Goal: Task Accomplishment & Management: Manage account settings

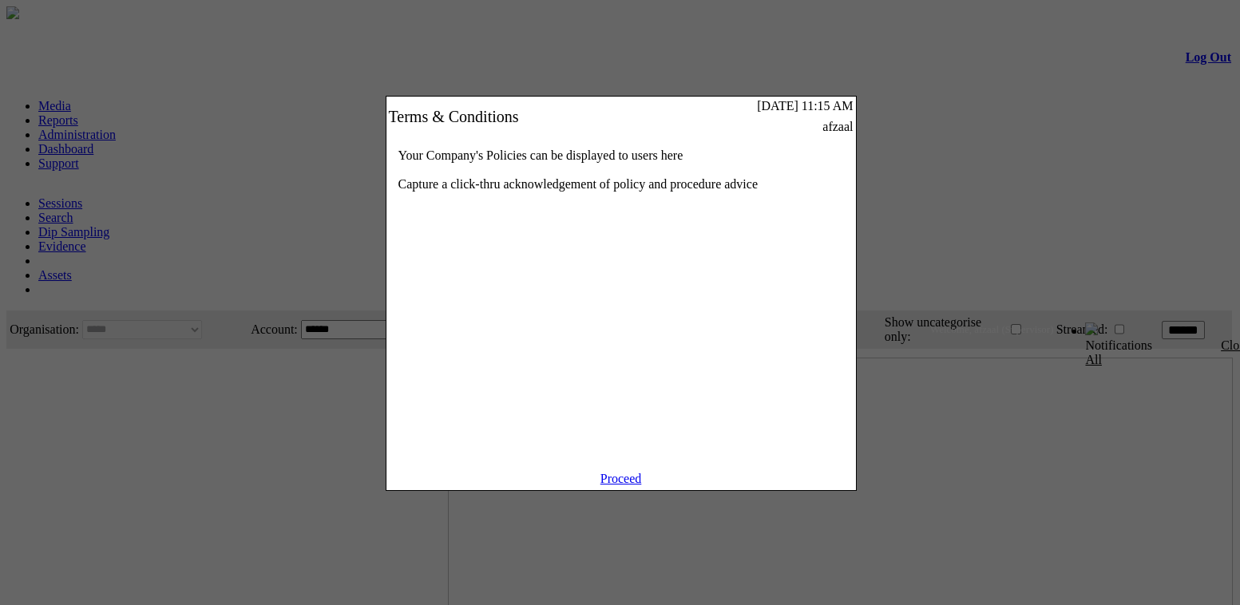
click at [606, 486] on link "Proceed" at bounding box center [621, 479] width 42 height 14
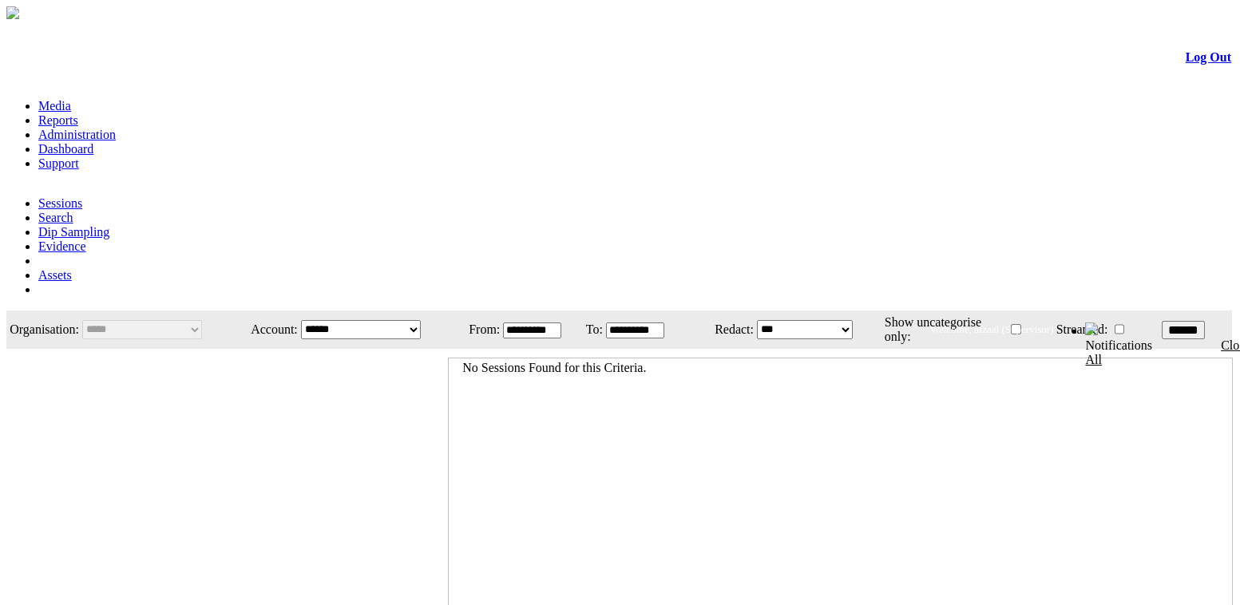
click at [116, 128] on link "Administration" at bounding box center [76, 135] width 77 height 14
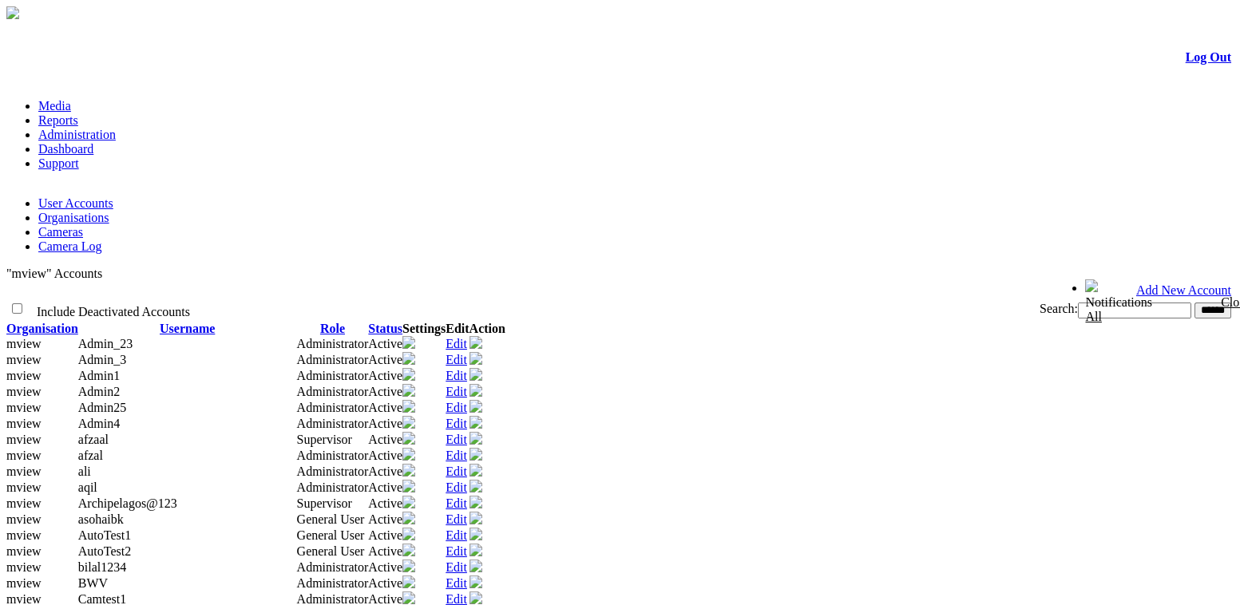
click at [1145, 283] on link "Add New Account" at bounding box center [1183, 290] width 95 height 14
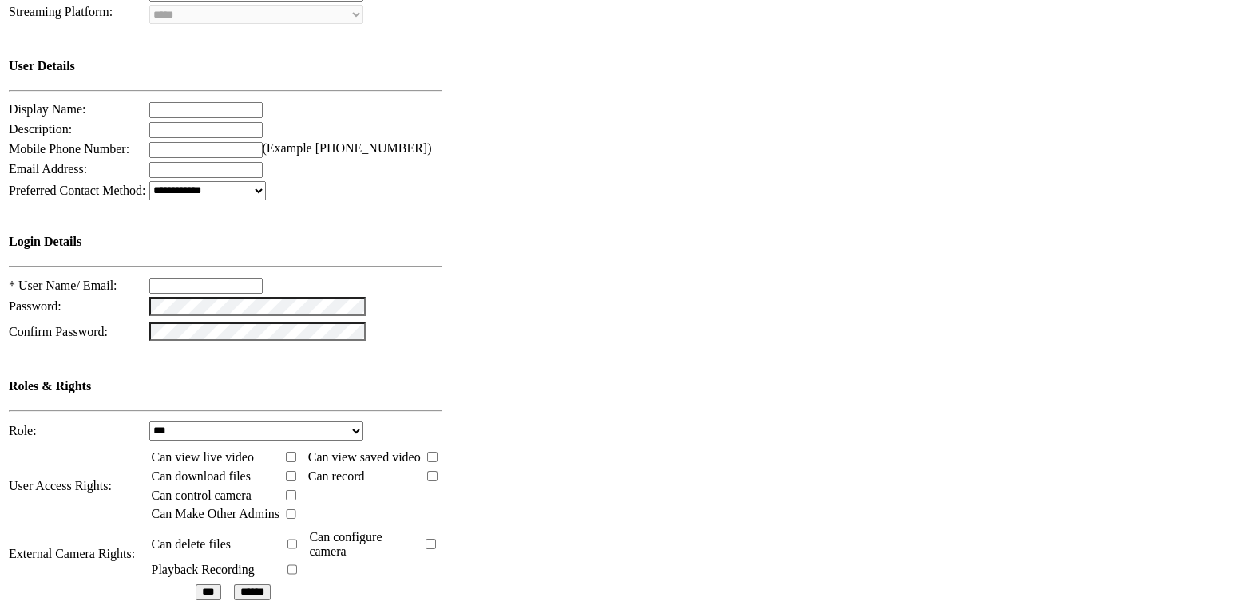
scroll to position [398, 0]
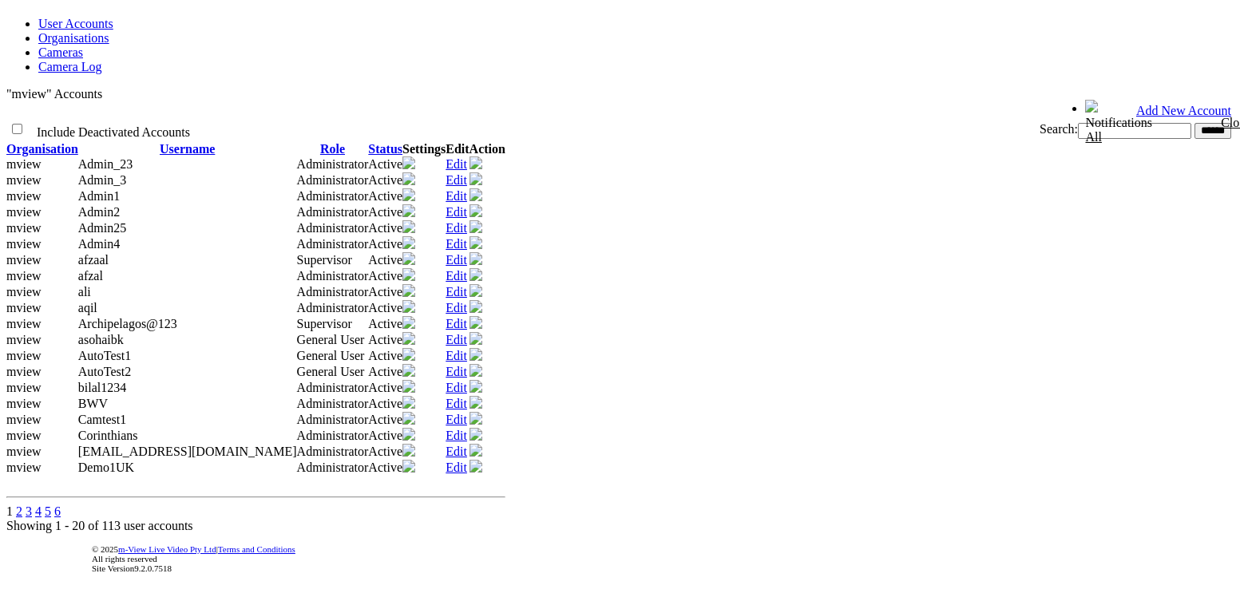
scroll to position [487, 0]
click at [22, 505] on link "2" at bounding box center [19, 512] width 6 height 14
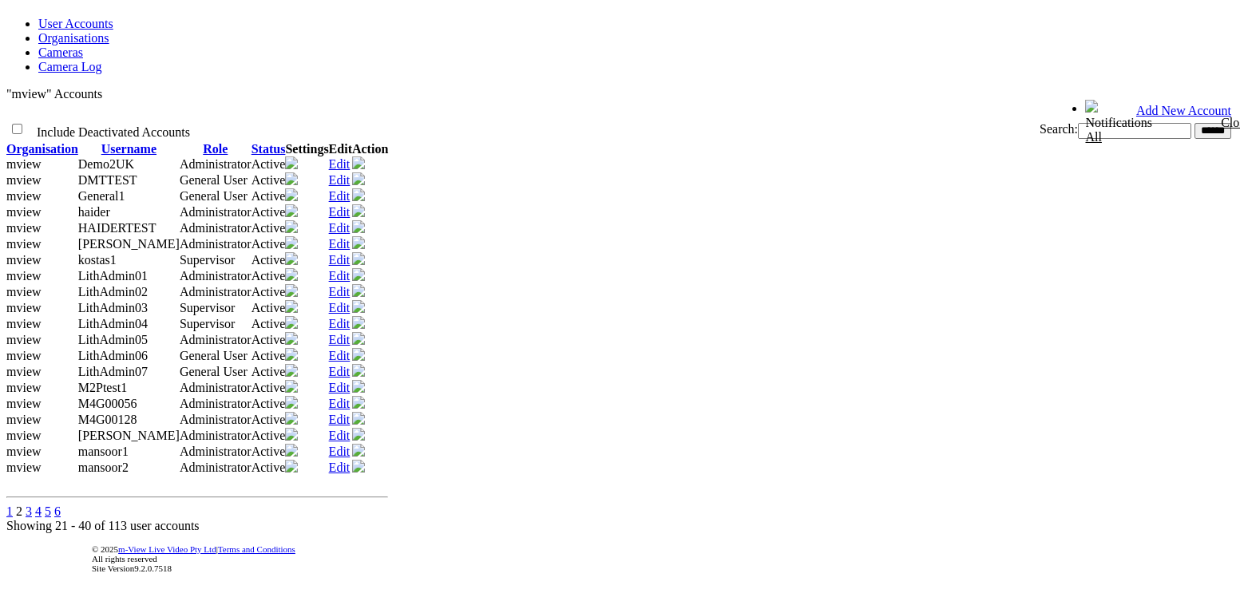
scroll to position [124, 0]
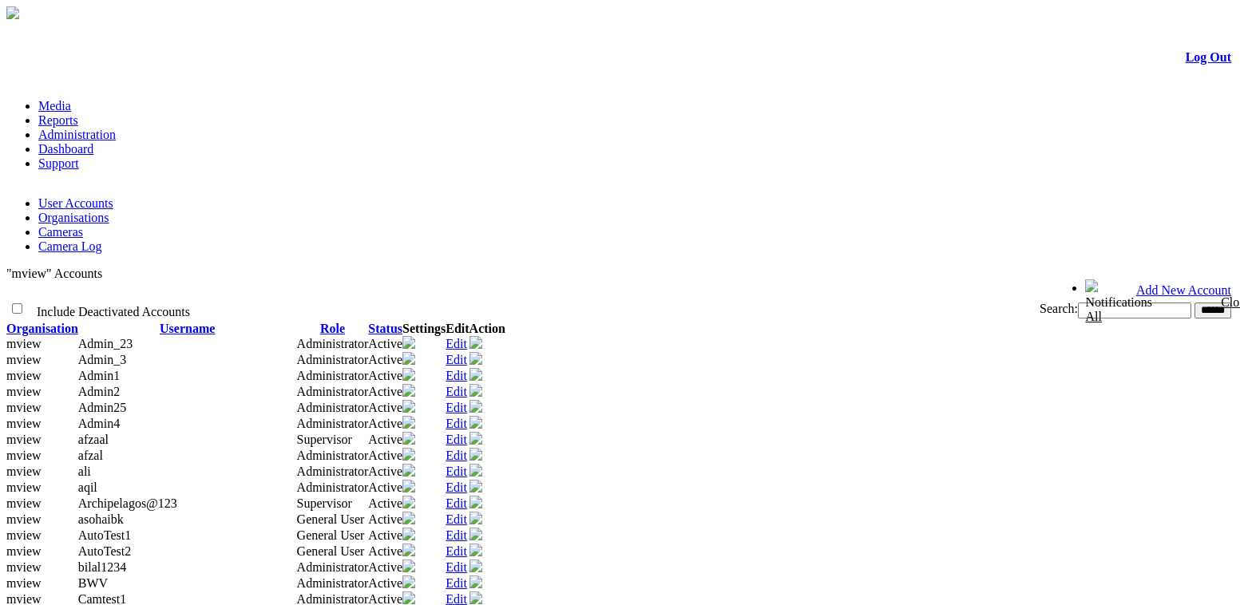
click at [1202, 283] on link "Add New Account" at bounding box center [1183, 290] width 95 height 14
click at [1191, 283] on link "Add New Account" at bounding box center [1183, 290] width 95 height 14
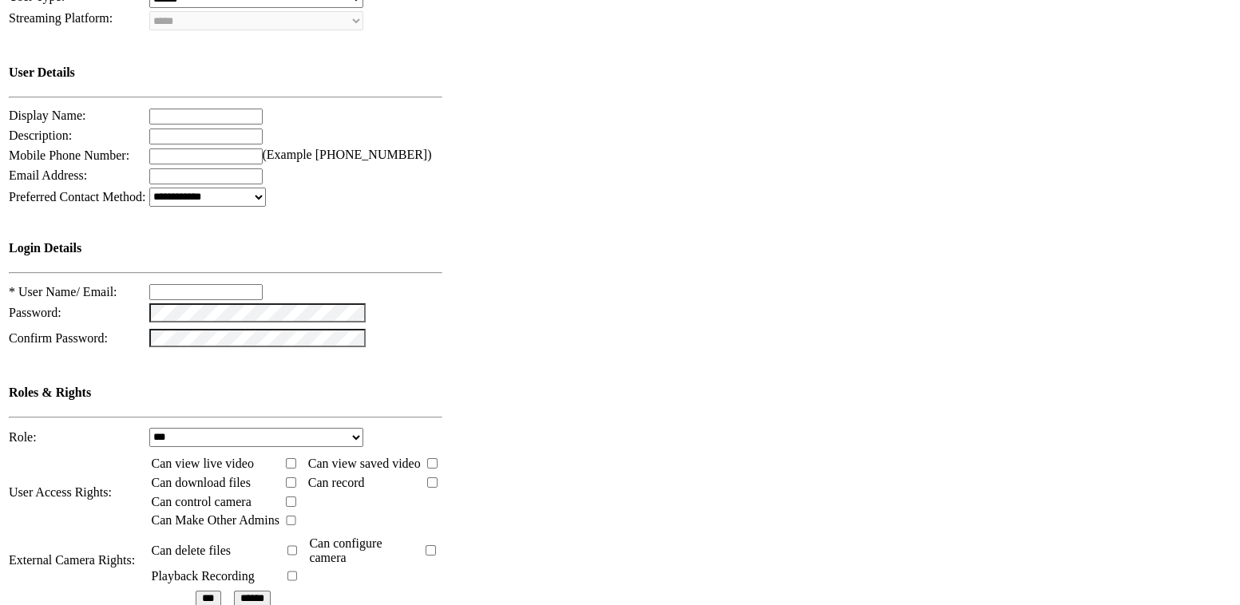
scroll to position [398, 0]
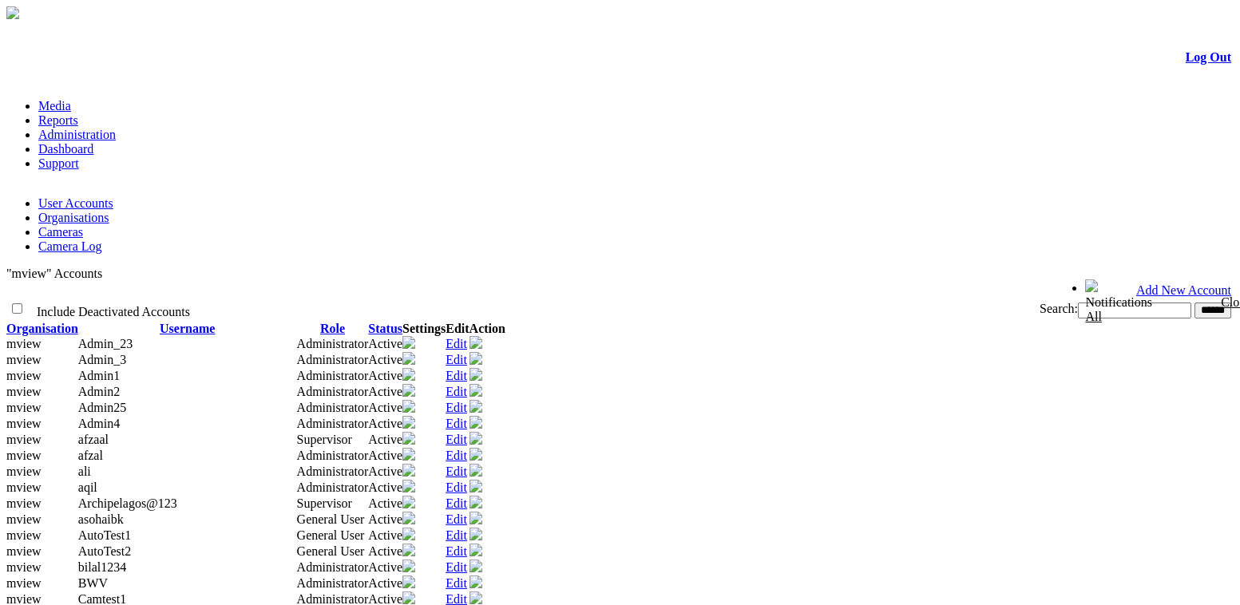
click at [467, 401] on link "Edit" at bounding box center [457, 408] width 22 height 14
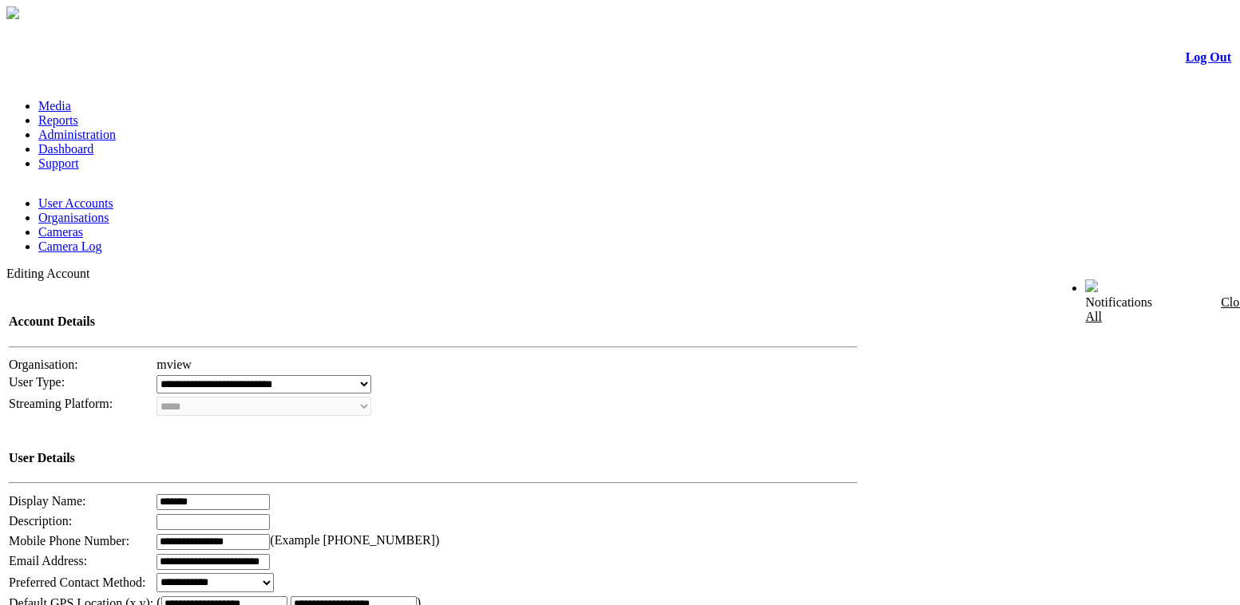
scroll to position [290, 0]
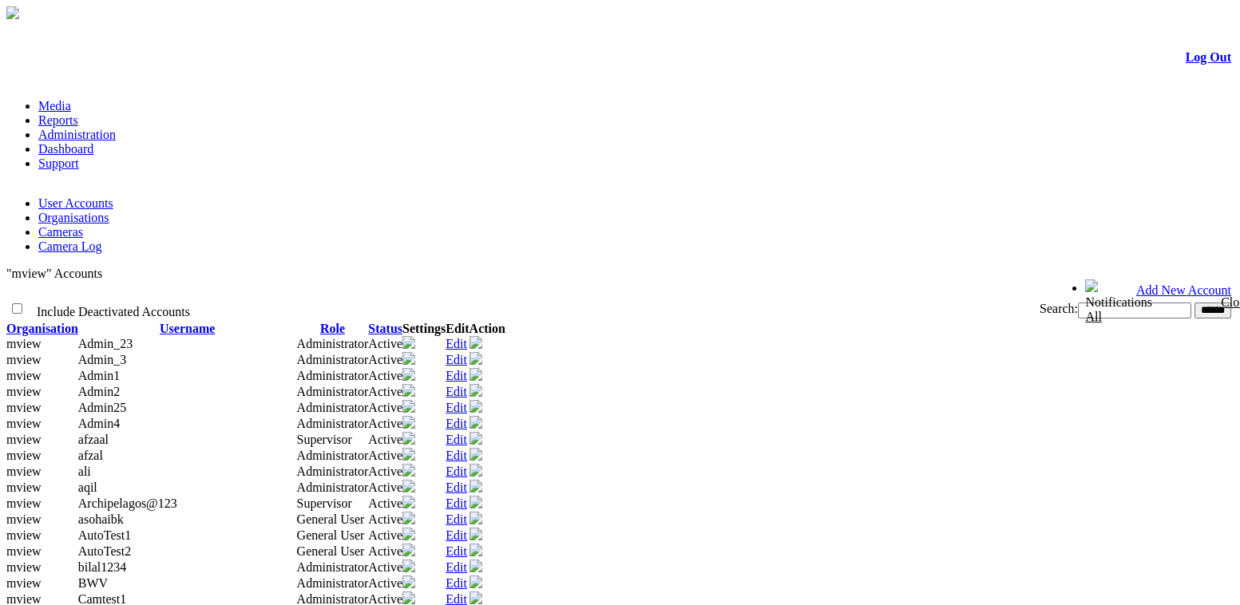
click at [467, 337] on link "Edit" at bounding box center [457, 344] width 22 height 14
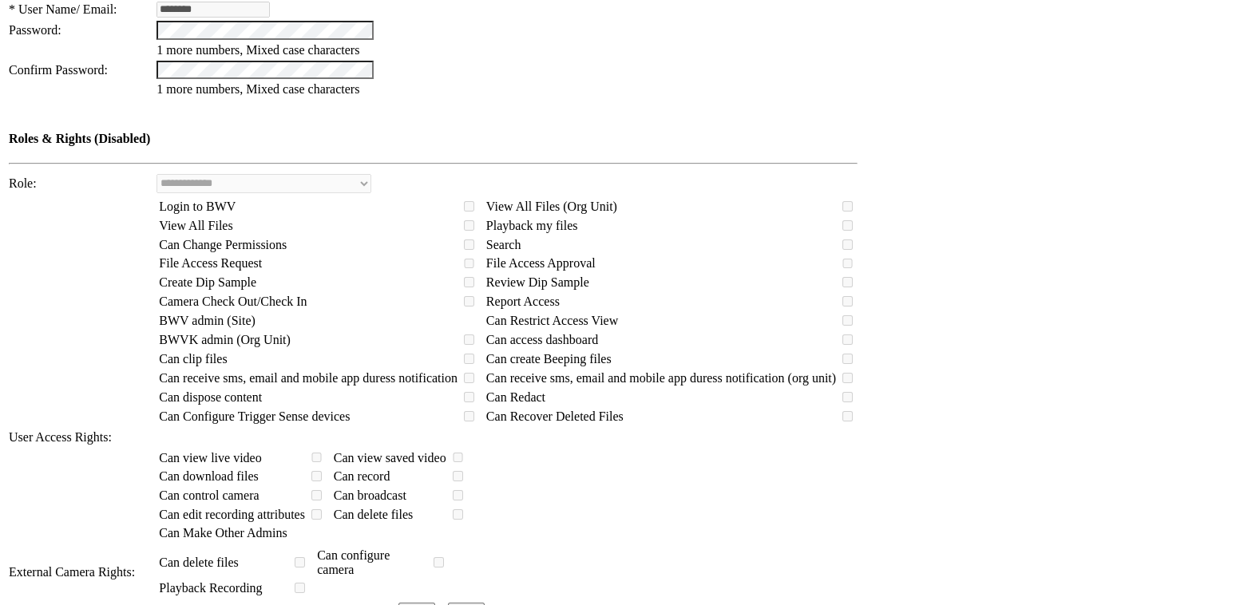
scroll to position [763, 0]
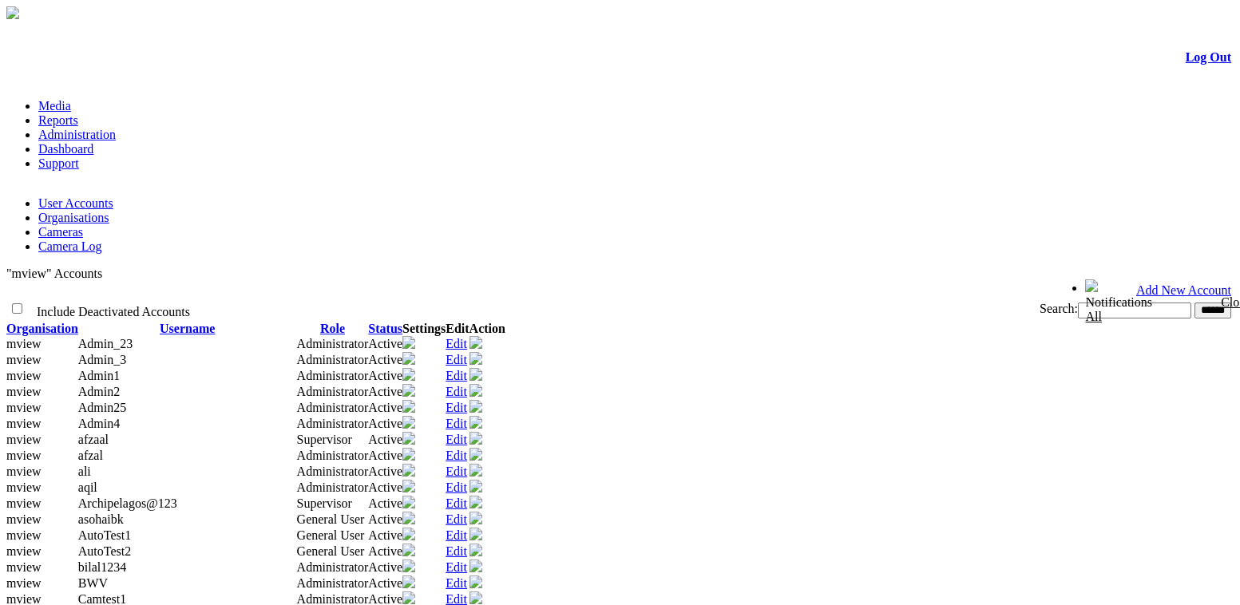
click at [467, 417] on link "Edit" at bounding box center [457, 424] width 22 height 14
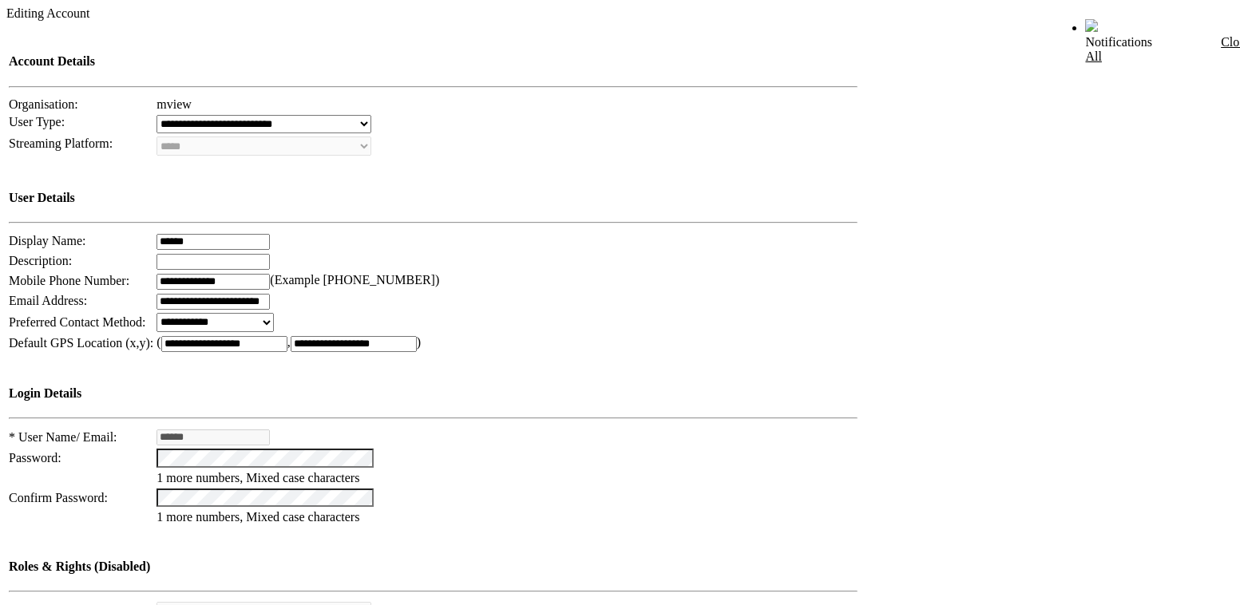
scroll to position [254, 0]
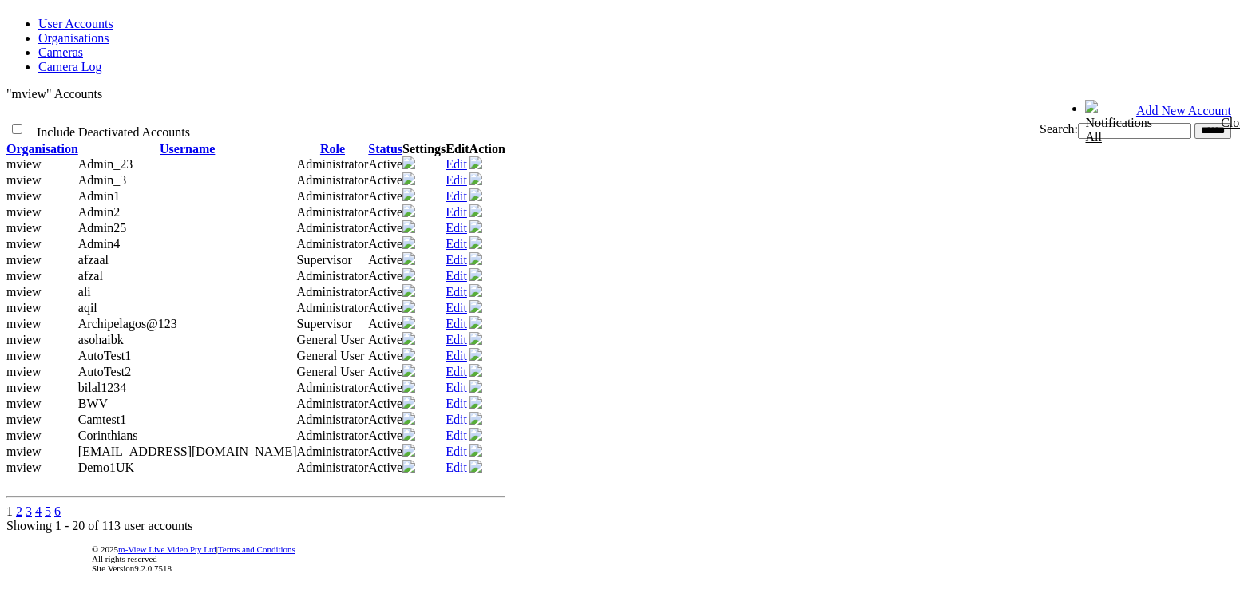
scroll to position [435, 0]
click at [467, 429] on link "Edit" at bounding box center [457, 436] width 22 height 14
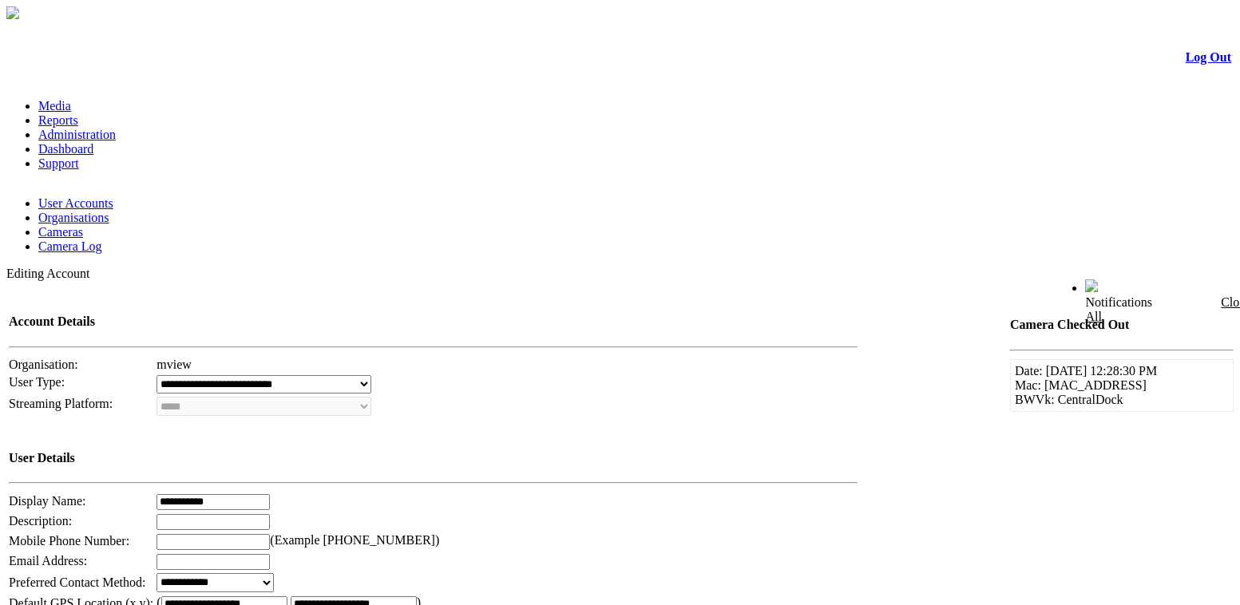
click at [116, 128] on link "Administration" at bounding box center [76, 135] width 77 height 14
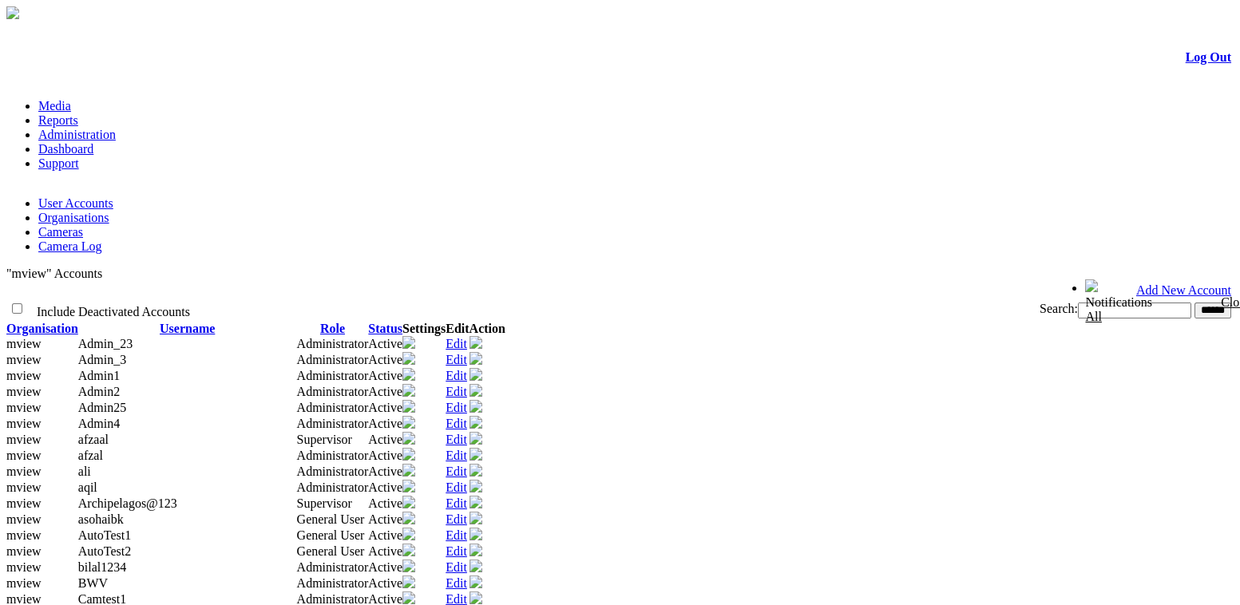
click at [467, 434] on link "Edit" at bounding box center [457, 440] width 22 height 14
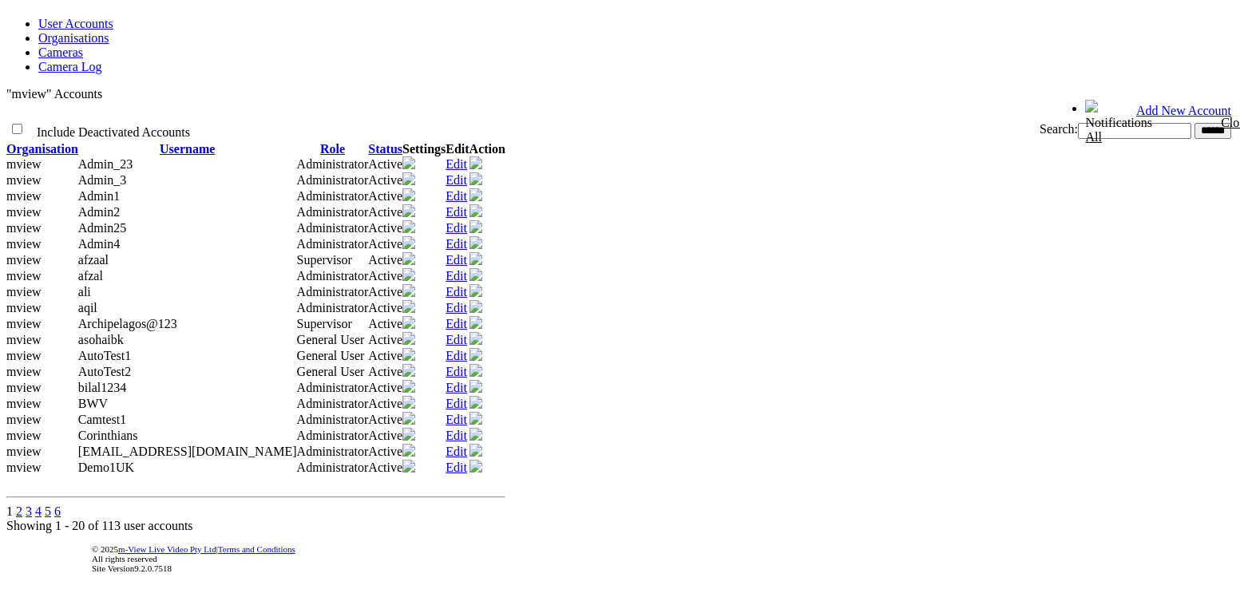
scroll to position [487, 0]
click at [467, 461] on link "Edit" at bounding box center [457, 468] width 22 height 14
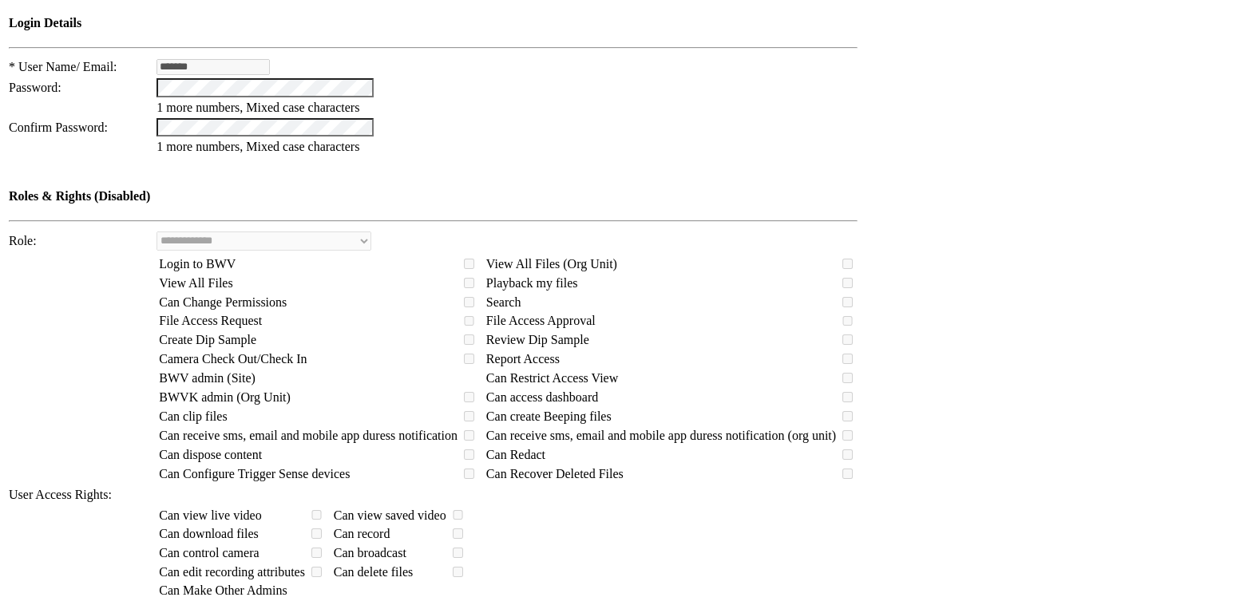
scroll to position [399, 0]
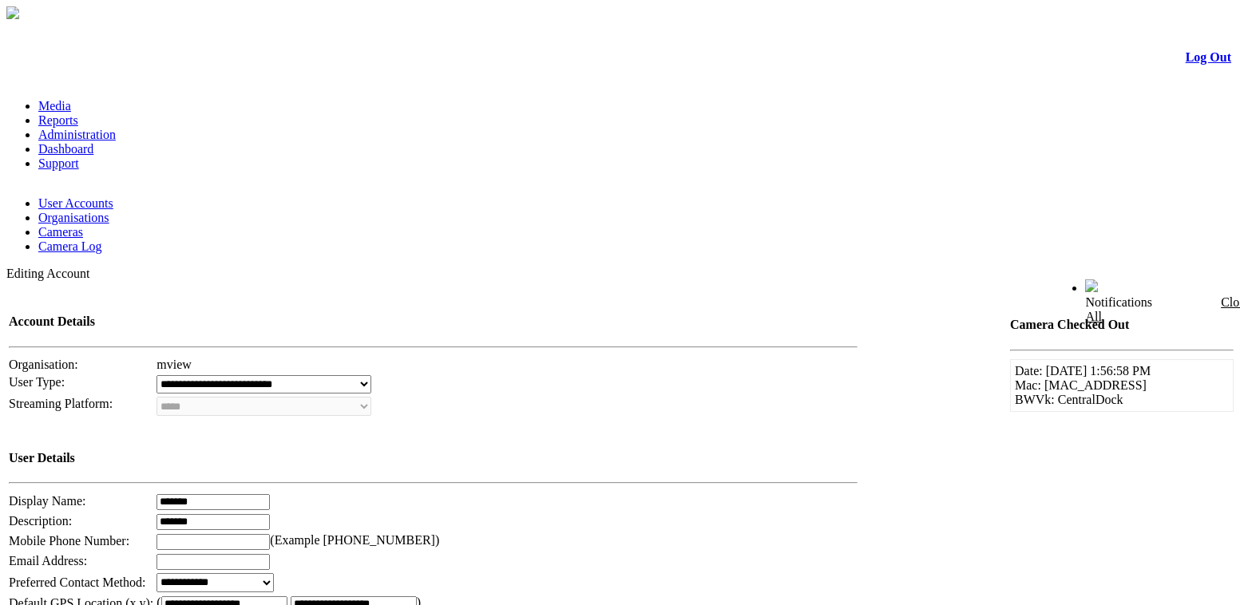
click at [89, 196] on link "User Accounts" at bounding box center [75, 203] width 75 height 14
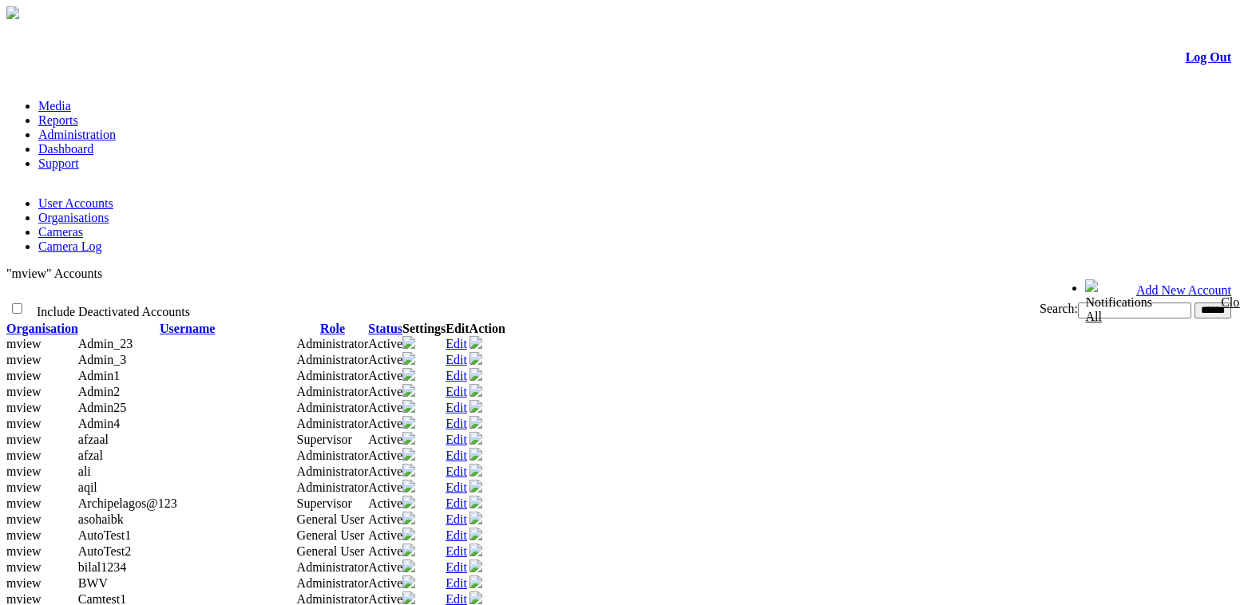
click at [109, 211] on link "Organisations" at bounding box center [73, 218] width 71 height 14
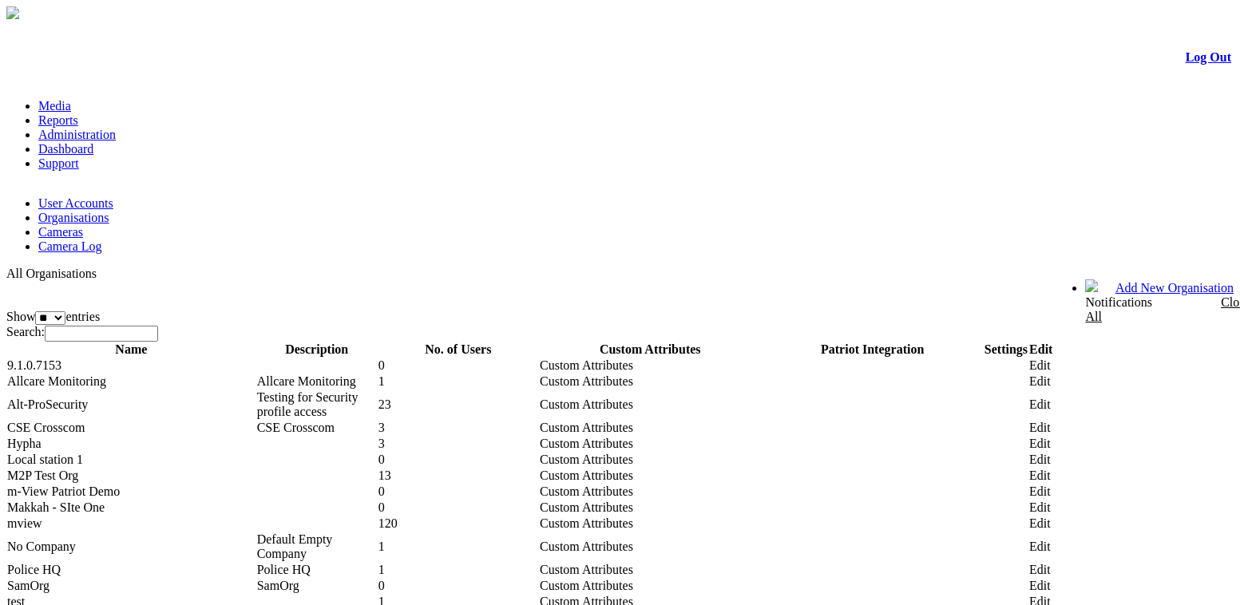
click at [1051, 398] on link "Edit" at bounding box center [1040, 405] width 22 height 14
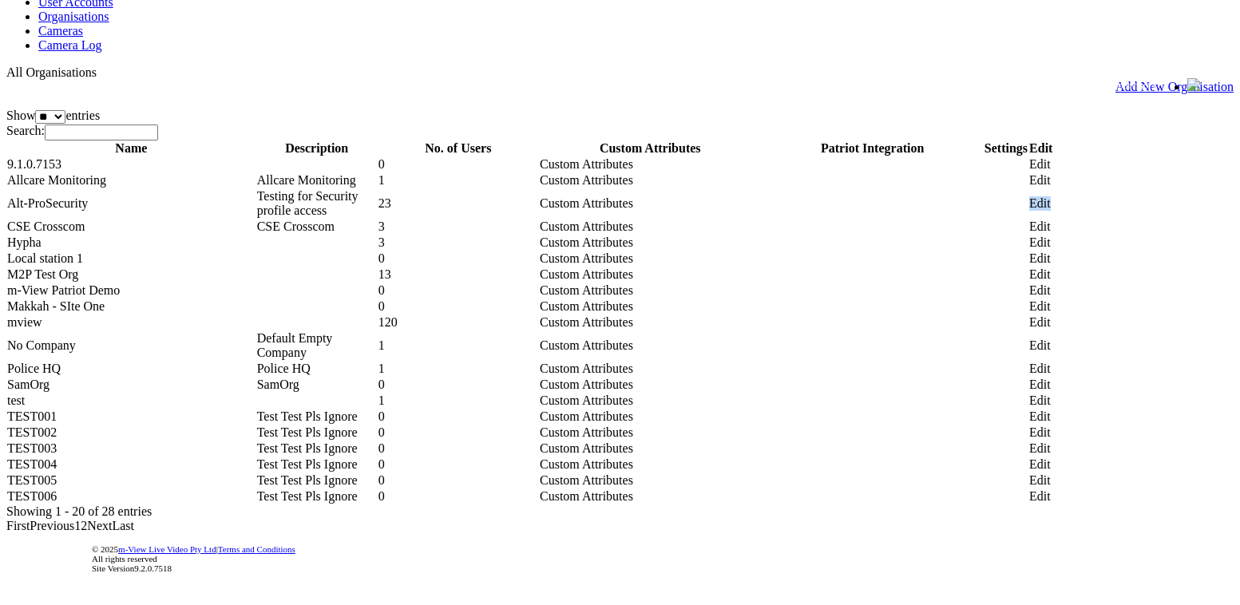
scroll to position [427, 0]
click at [87, 519] on link "2" at bounding box center [84, 526] width 6 height 14
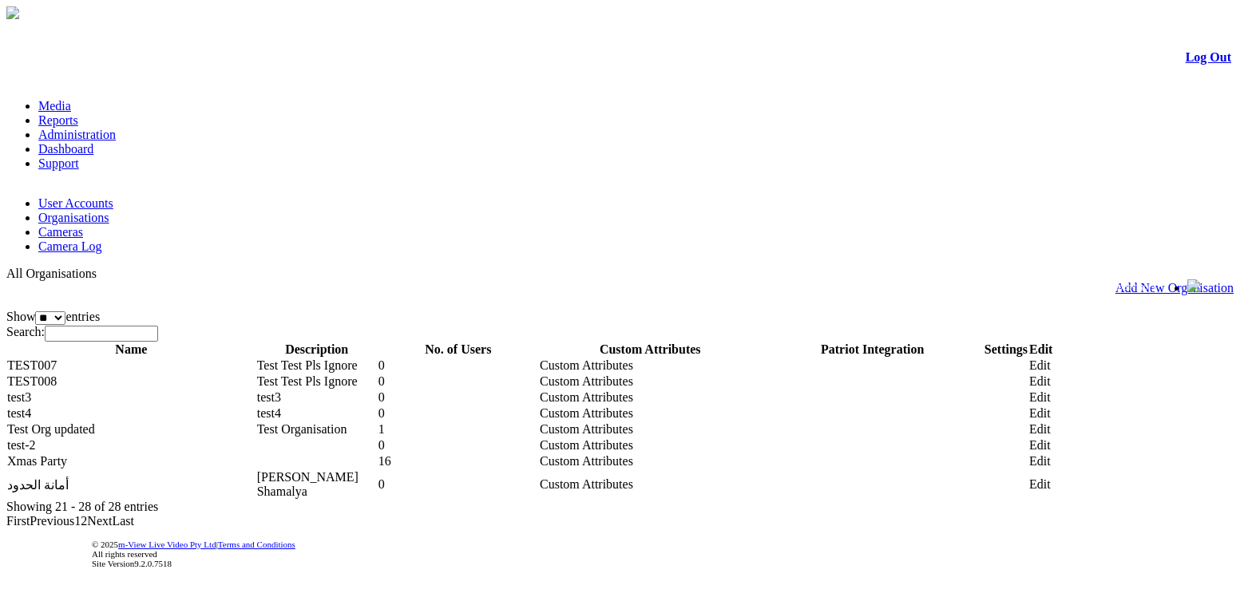
scroll to position [44, 0]
click at [81, 514] on link "1" at bounding box center [77, 521] width 6 height 14
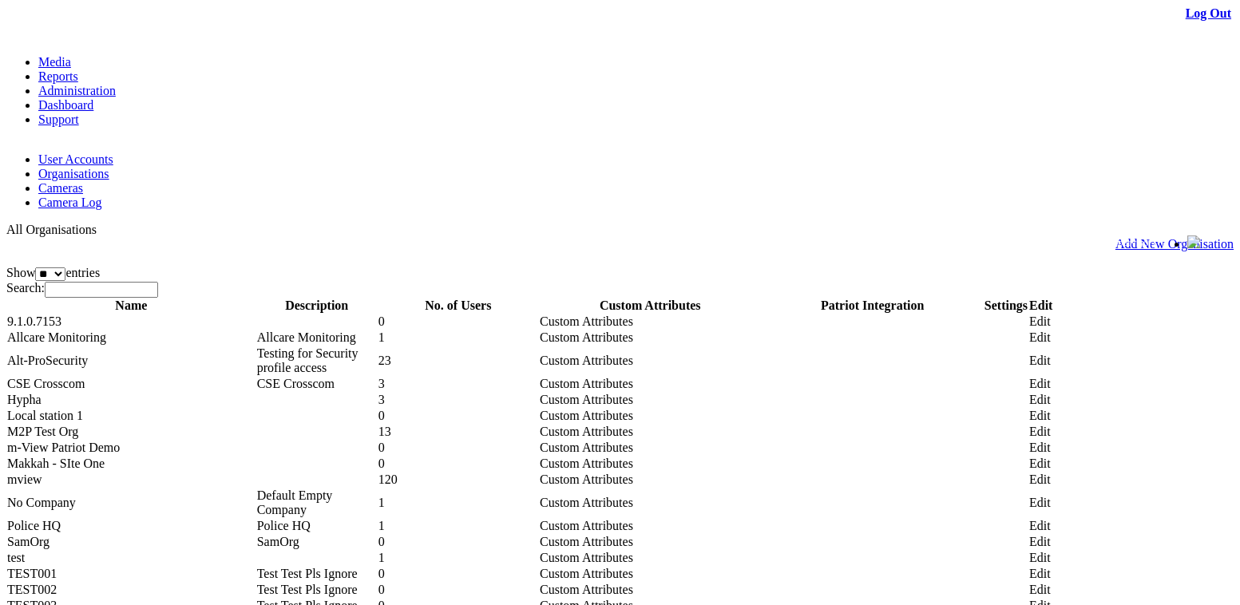
scroll to position [335, 0]
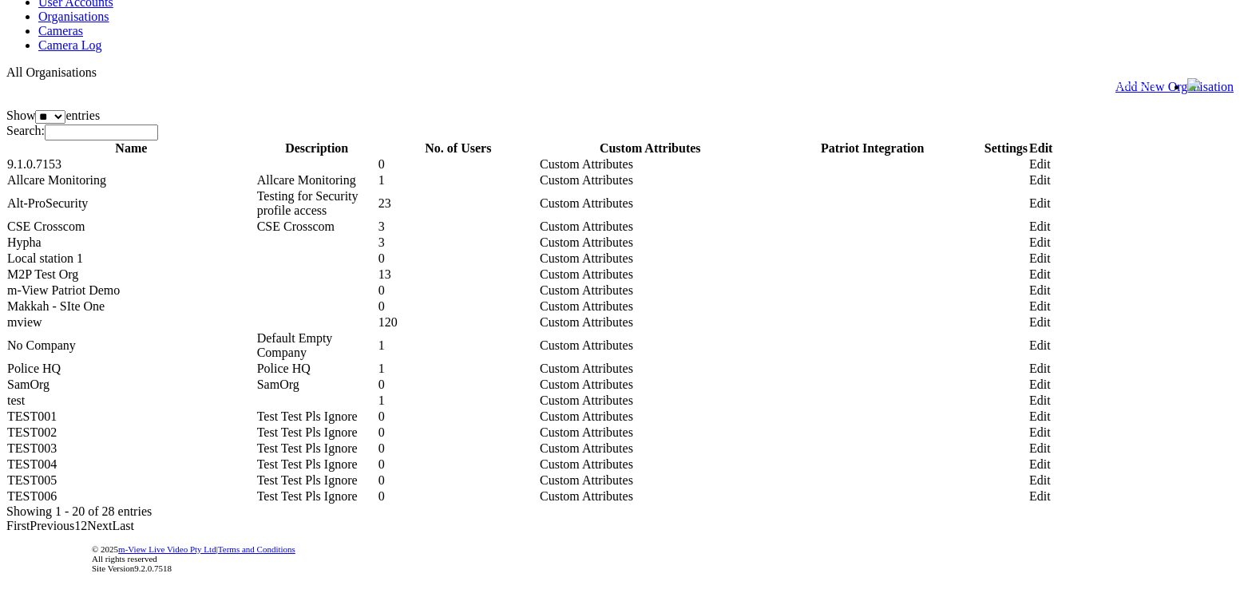
click at [50, 315] on td "mview" at bounding box center [131, 323] width 250 height 16
click at [1051, 315] on link "Edit" at bounding box center [1040, 322] width 22 height 14
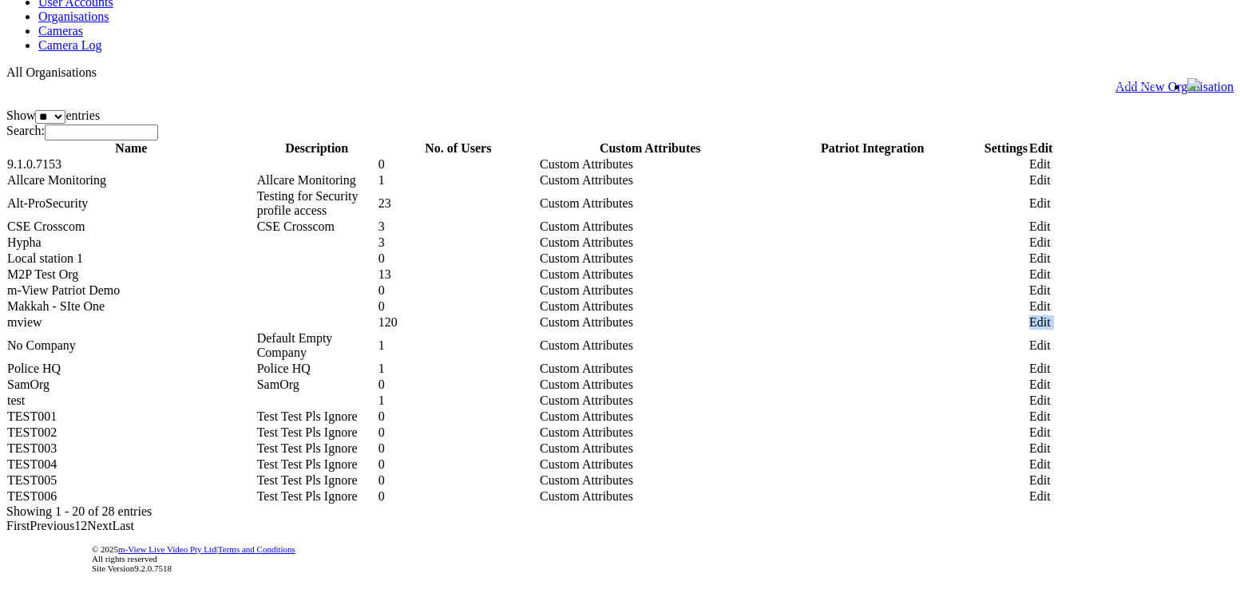
click at [1051, 315] on link "Edit" at bounding box center [1040, 322] width 22 height 14
click at [762, 323] on icon at bounding box center [762, 323] width 0 height 0
click at [1053, 315] on td "Edit" at bounding box center [1041, 323] width 25 height 16
click at [1051, 315] on link "Edit" at bounding box center [1040, 322] width 22 height 14
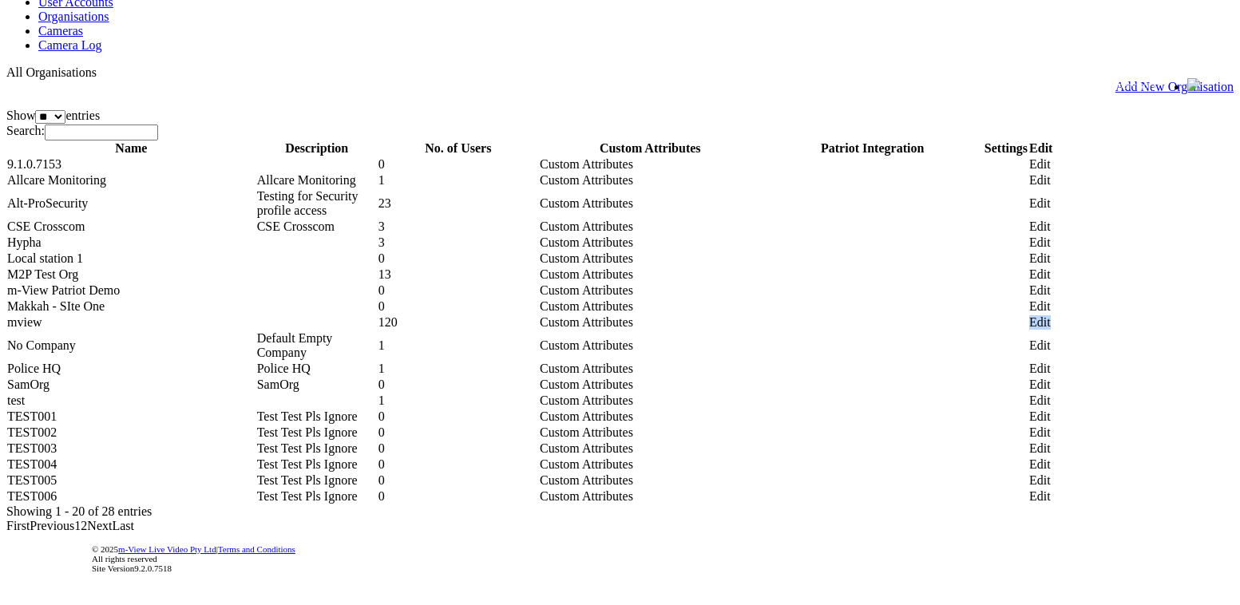
click at [1051, 315] on link "Edit" at bounding box center [1040, 322] width 22 height 14
click at [57, 315] on td "mview" at bounding box center [131, 323] width 250 height 16
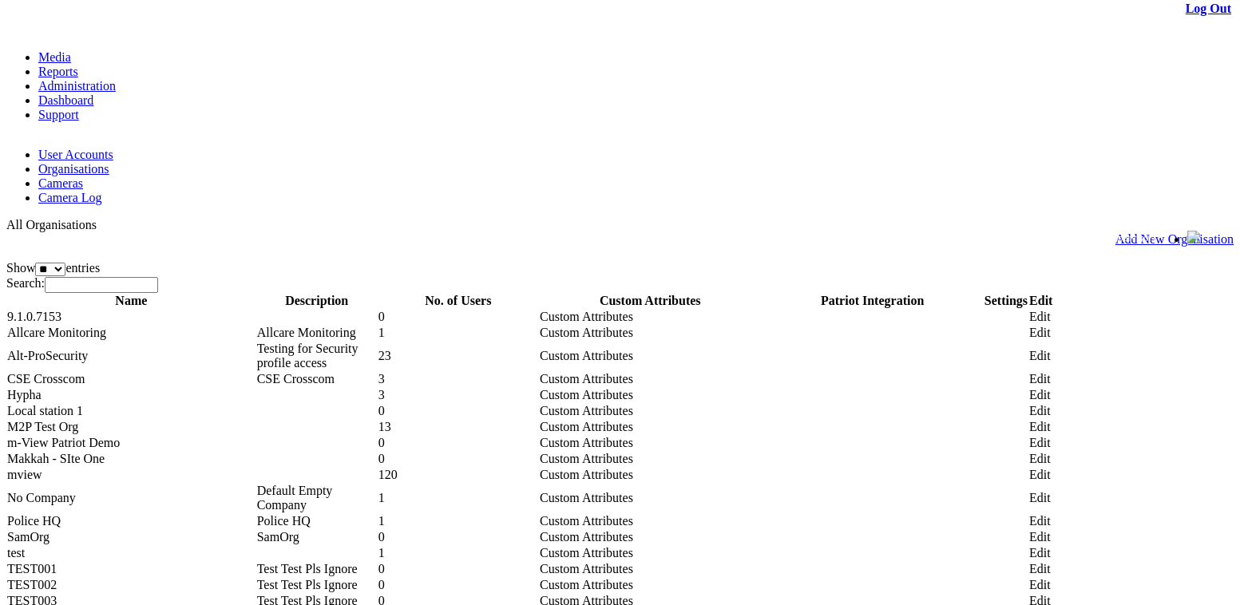
scroll to position [0, 0]
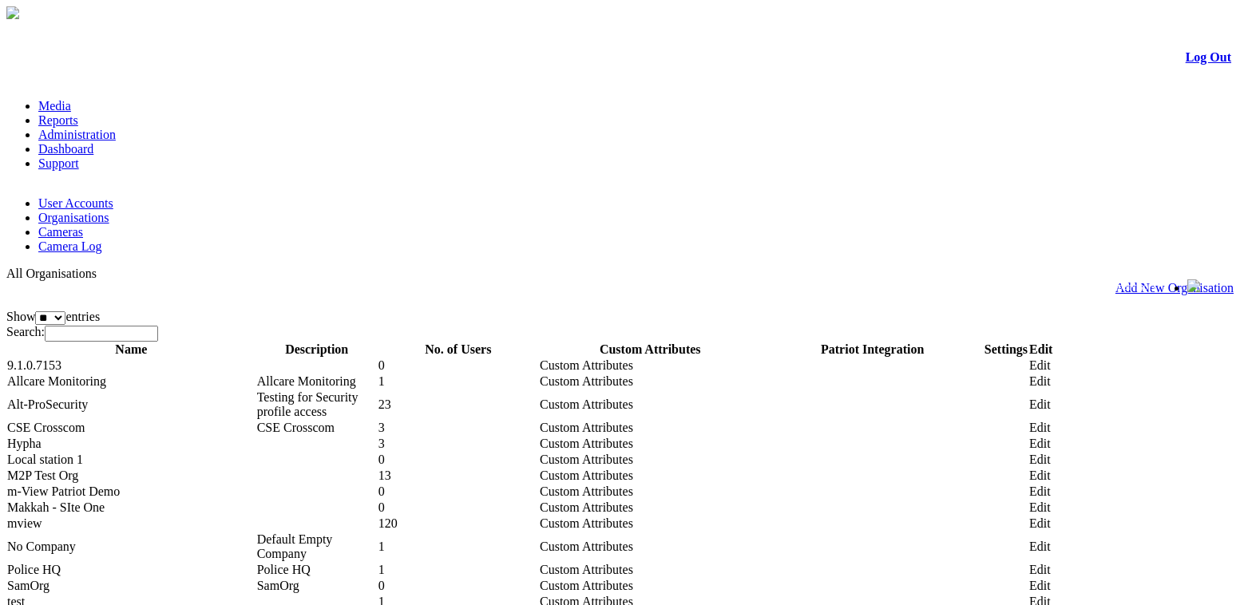
click at [92, 196] on link "User Accounts" at bounding box center [75, 203] width 75 height 14
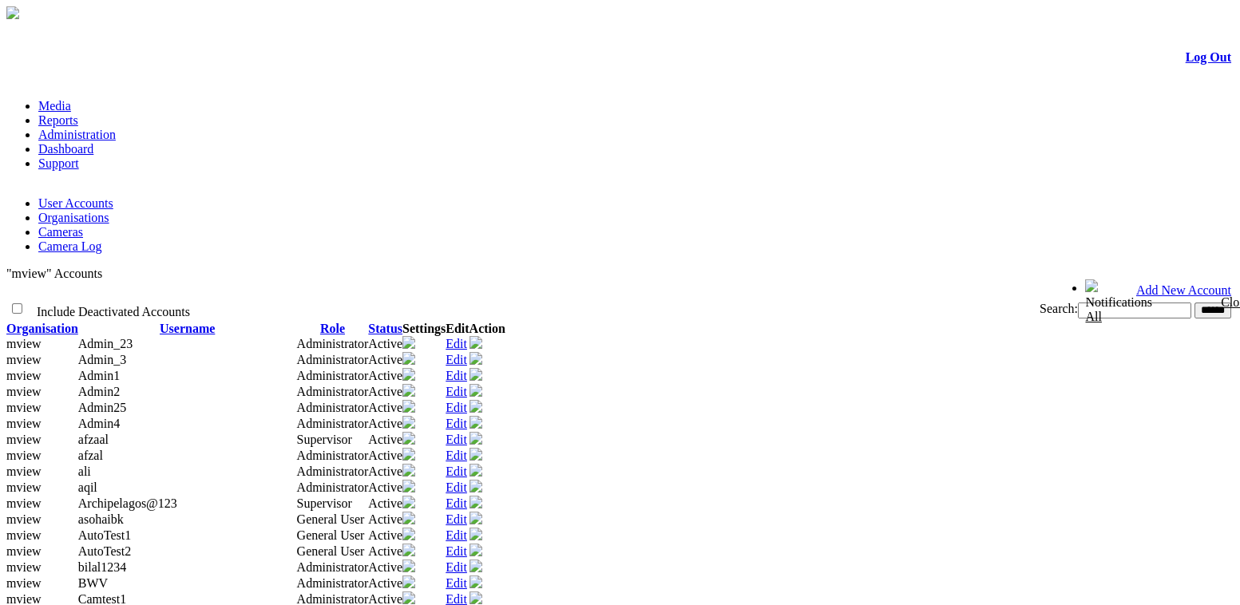
click at [467, 369] on link "Edit" at bounding box center [457, 376] width 22 height 14
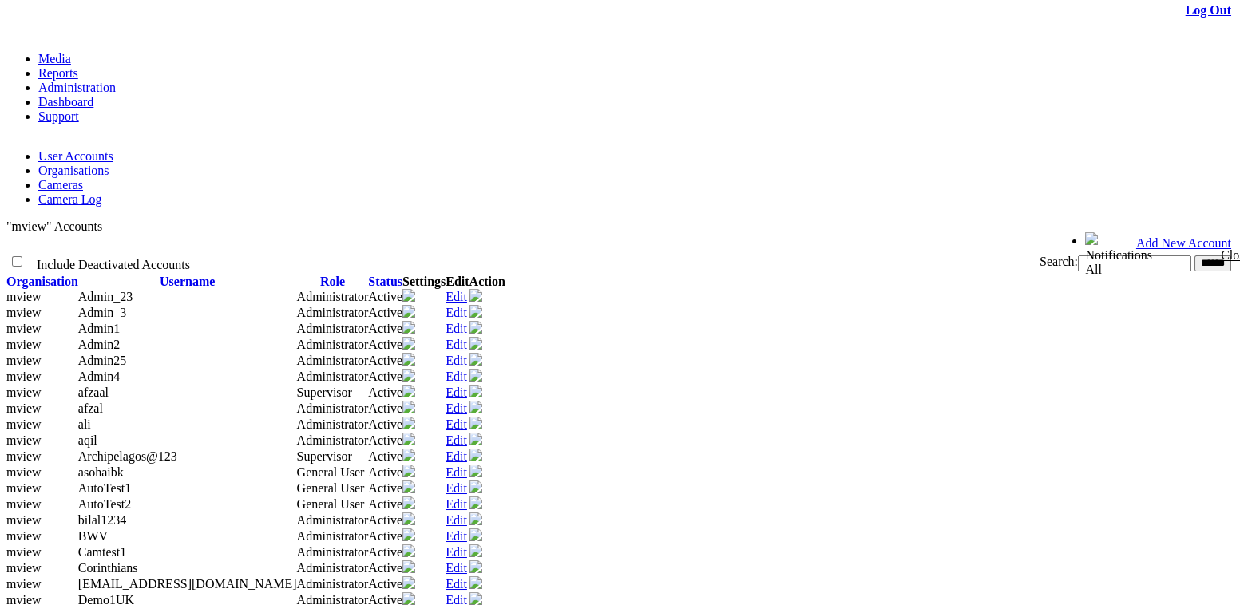
scroll to position [72, 0]
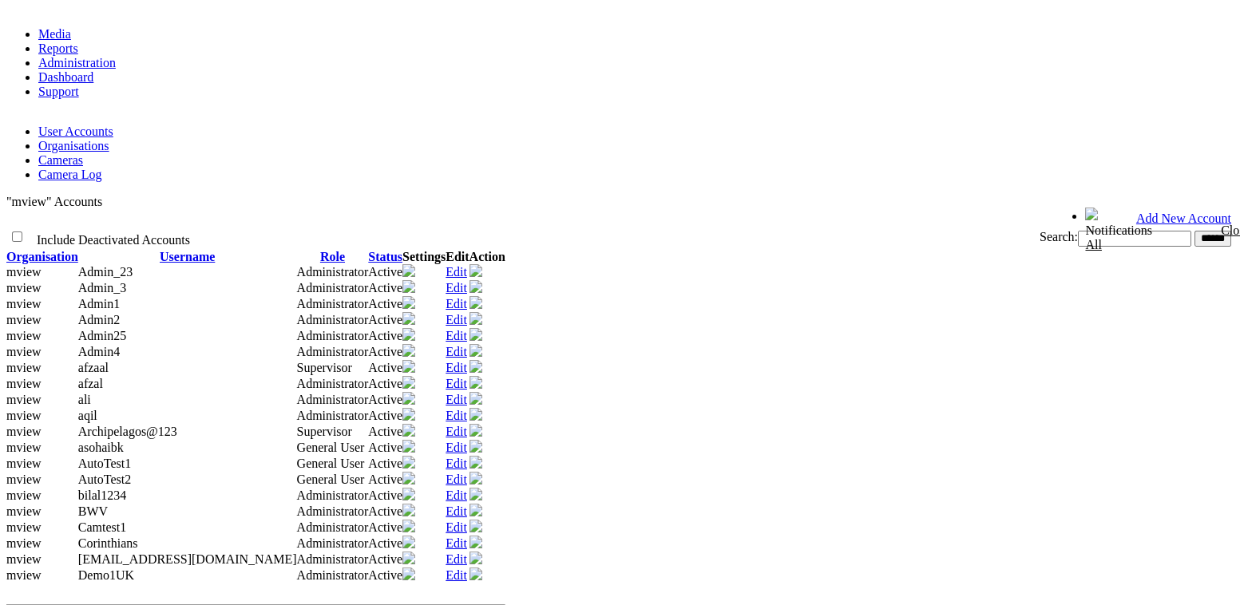
click at [469, 369] on td "Edit" at bounding box center [457, 368] width 23 height 16
click at [467, 367] on link "Edit" at bounding box center [457, 368] width 22 height 14
